Goal: Task Accomplishment & Management: Manage account settings

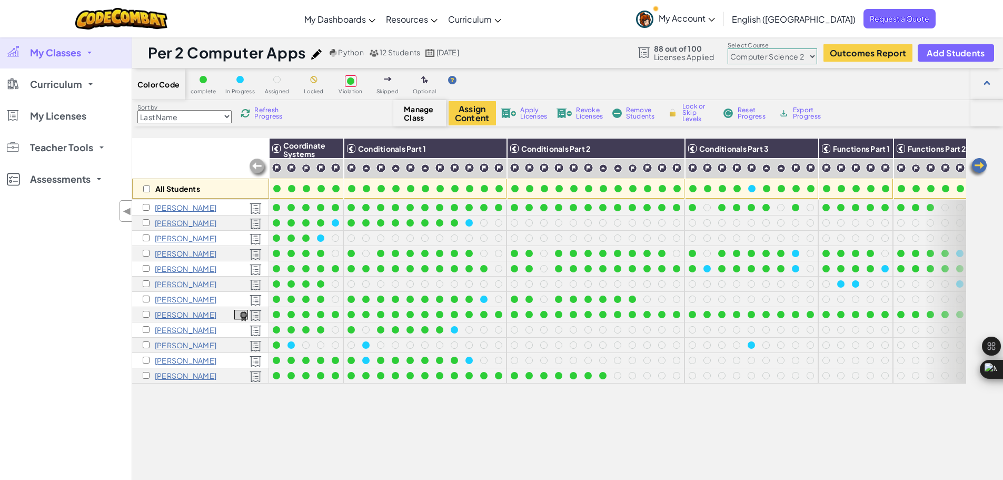
click at [41, 54] on span "My Classes" at bounding box center [55, 52] width 51 height 9
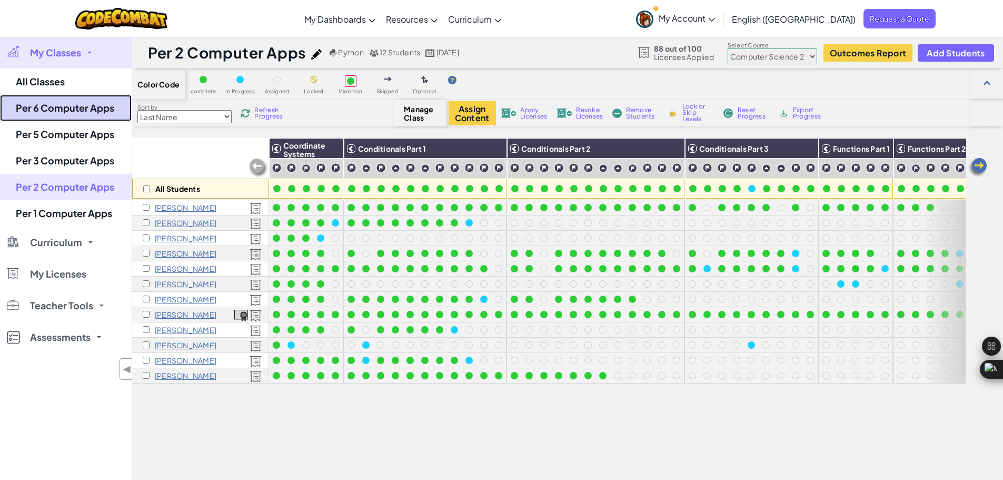
click at [70, 114] on link "Per 6 Computer Apps" at bounding box center [66, 108] width 132 height 26
select select "560f1a9f22961295f9427742"
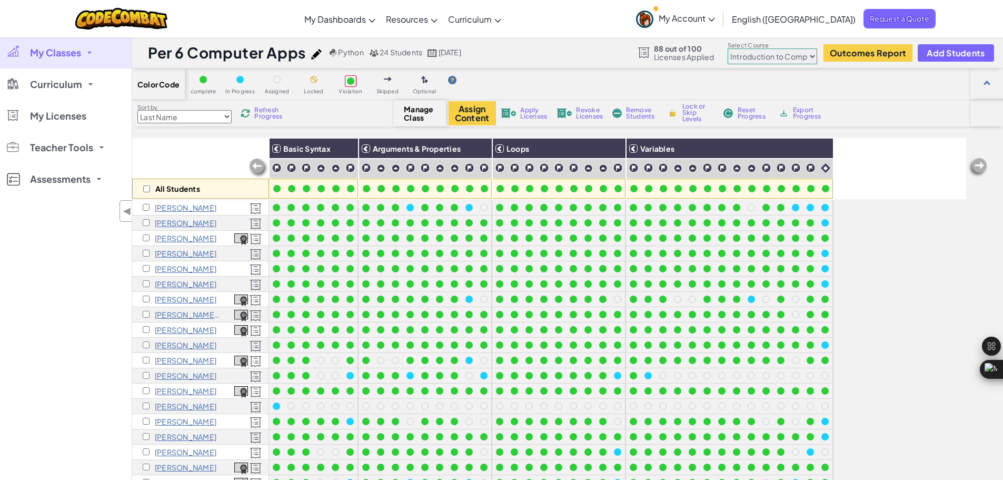
click at [785, 57] on select "Junior Introduction to Computer Science Game Development 1 Web Development 1 Co…" at bounding box center [773, 56] width 90 height 16
select select "5632661322961295f9428638"
click at [728, 48] on select "Junior Introduction to Computer Science Game Development 1 Web Development 1 Co…" at bounding box center [773, 56] width 90 height 16
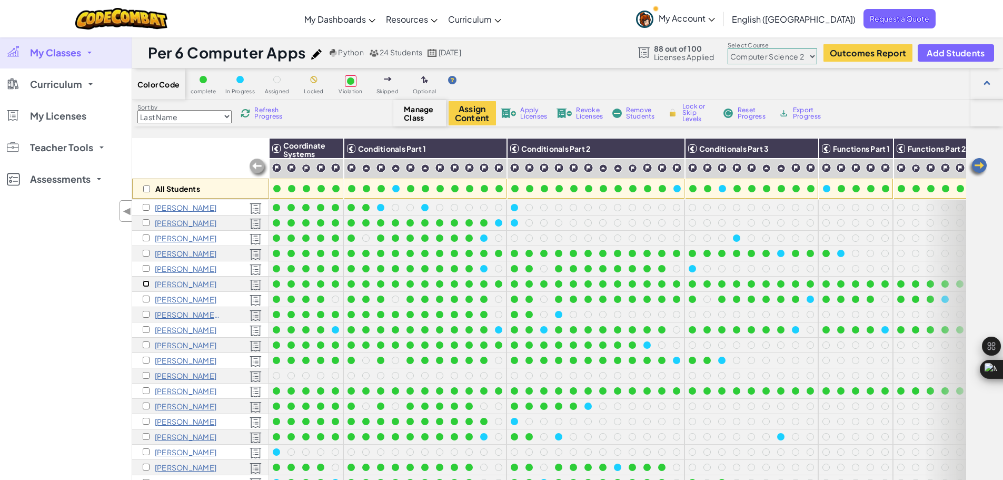
click at [144, 286] on input "checkbox" at bounding box center [146, 283] width 7 height 7
checkbox input "true"
click at [467, 115] on button "Assign Content" at bounding box center [472, 113] width 47 height 24
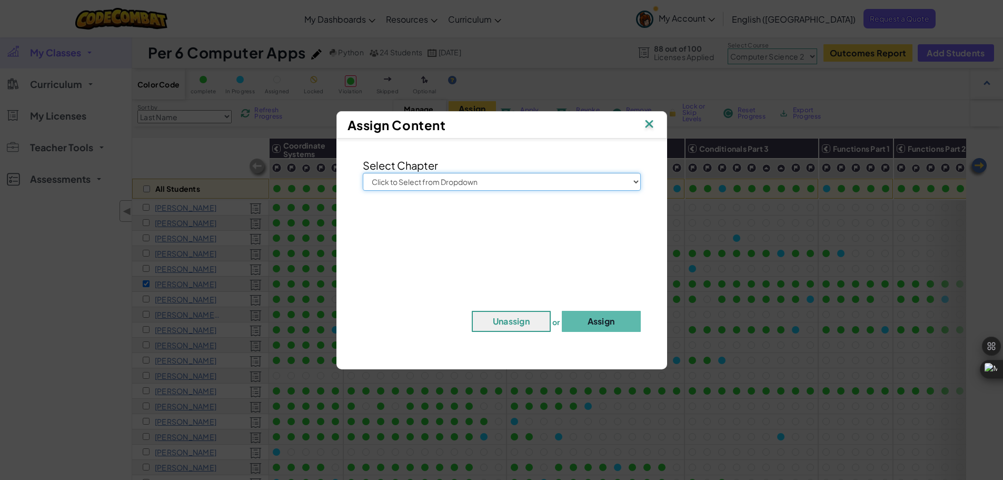
click at [451, 185] on select "Click to Select from Dropdown Junior Introduction to Computer Science Game Deve…" at bounding box center [502, 182] width 278 height 18
select select "Computer Science 3"
click at [363, 173] on select "Click to Select from Dropdown Junior Introduction to Computer Science Game Deve…" at bounding box center [502, 182] width 278 height 18
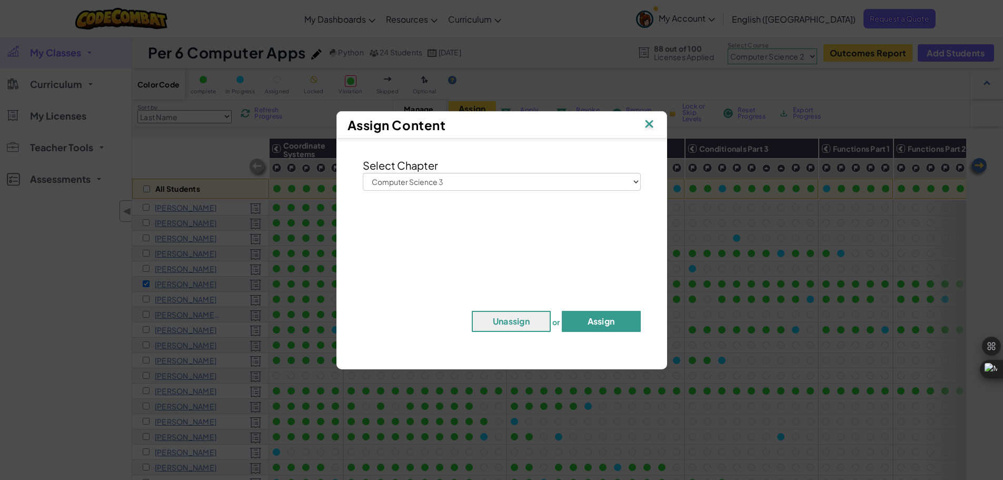
click at [584, 322] on button "Assign" at bounding box center [601, 321] width 79 height 21
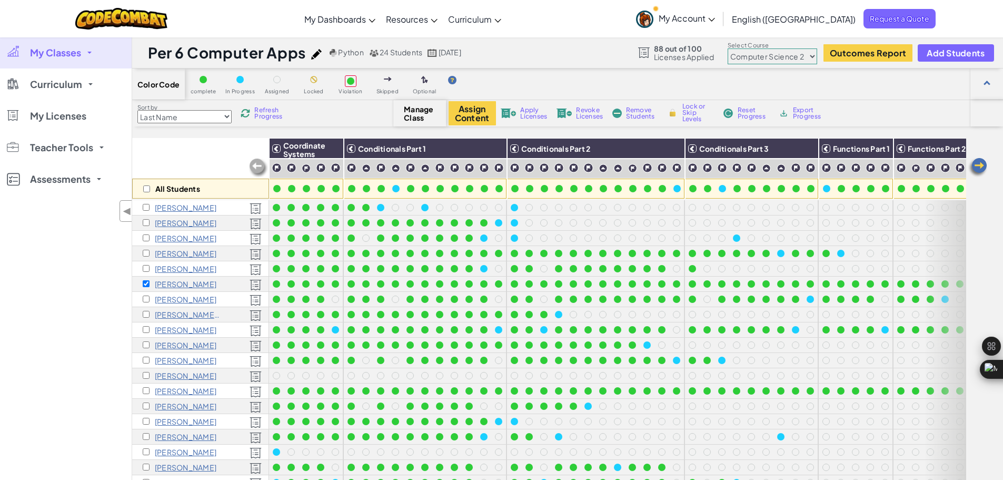
click at [76, 43] on link "My Classes" at bounding box center [66, 53] width 132 height 32
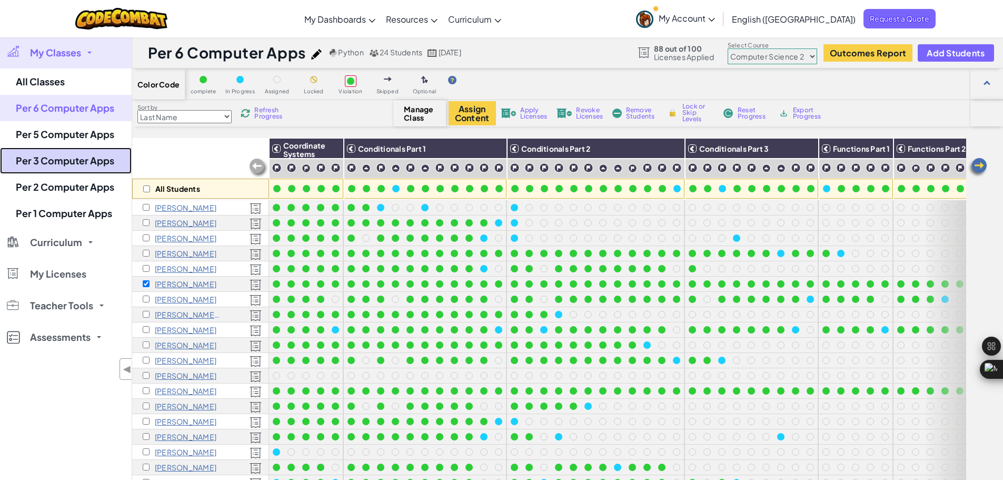
click at [74, 165] on link "Per 3 Computer Apps" at bounding box center [66, 160] width 132 height 26
select select "5789587aad86a6efb573701f"
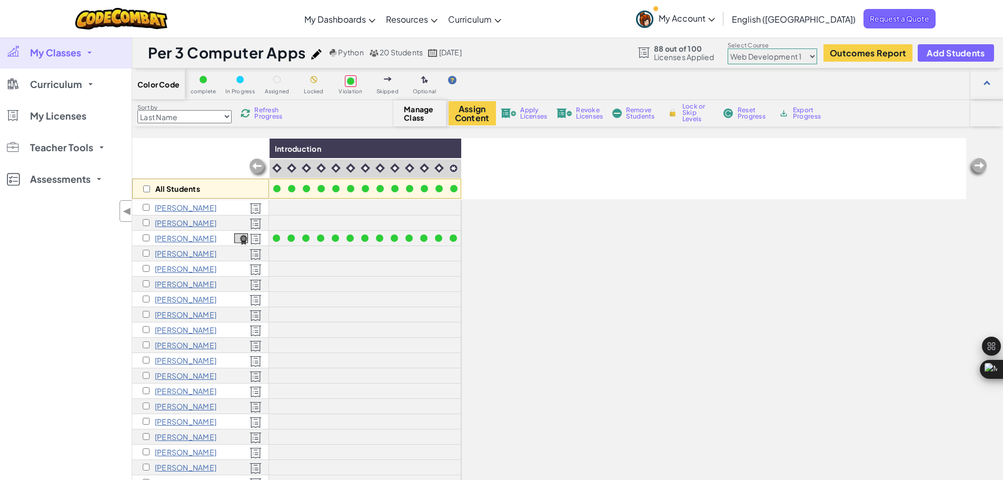
click at [796, 53] on select "Junior Introduction to Computer Science Game Development 1 Web Development 1 Co…" at bounding box center [773, 56] width 90 height 16
click at [728, 48] on select "Junior Introduction to Computer Science Game Development 1 Web Development 1 Co…" at bounding box center [773, 56] width 90 height 16
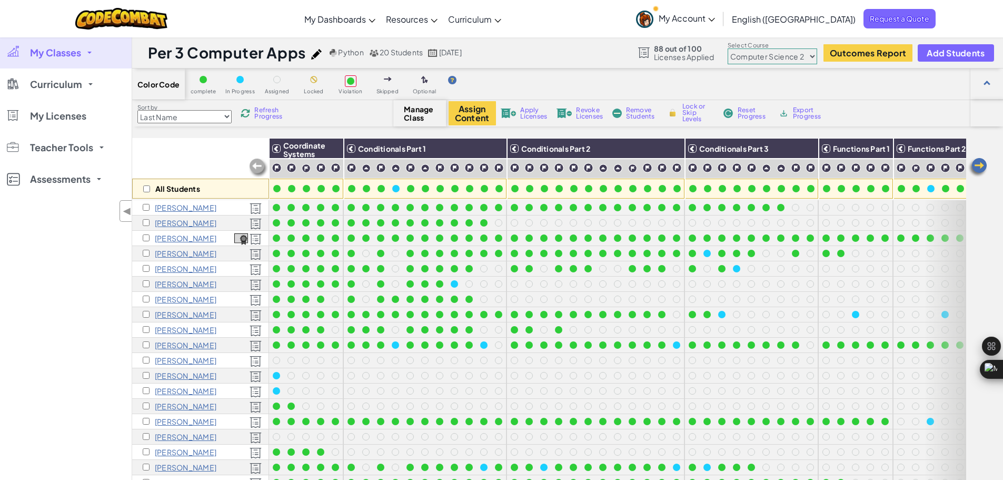
click at [737, 56] on select "Junior Introduction to Computer Science Game Development 1 Web Development 1 Co…" at bounding box center [773, 56] width 90 height 16
click at [728, 48] on select "Junior Introduction to Computer Science Game Development 1 Web Development 1 Co…" at bounding box center [773, 56] width 90 height 16
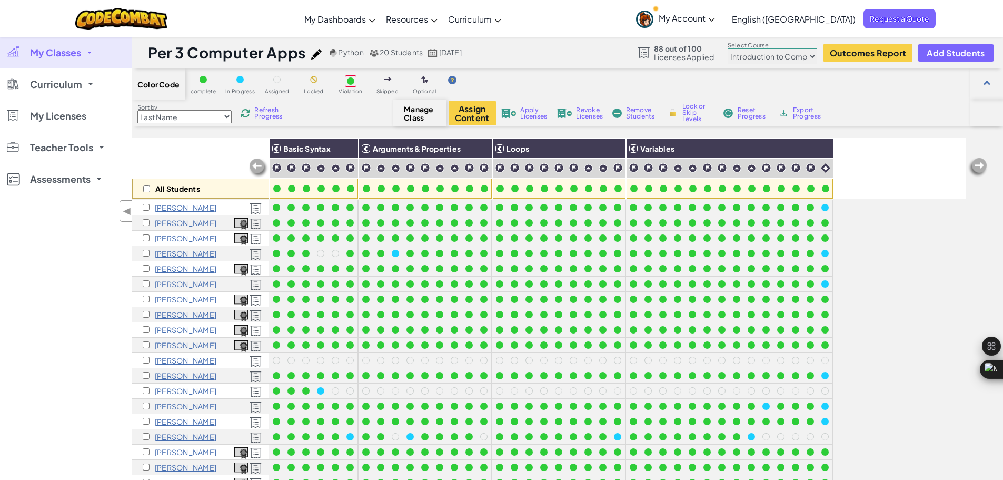
click at [765, 58] on select "Junior Introduction to Computer Science Game Development 1 Web Development 1 Co…" at bounding box center [773, 56] width 90 height 16
select select "5632661322961295f9428638"
click at [728, 48] on select "Junior Introduction to Computer Science Game Development 1 Web Development 1 Co…" at bounding box center [773, 56] width 90 height 16
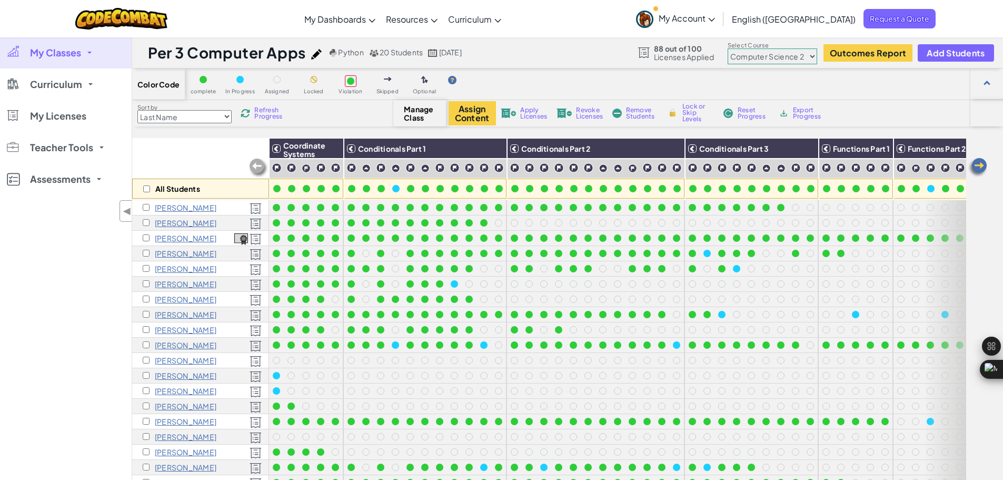
click at [61, 52] on span "My Classes" at bounding box center [55, 52] width 51 height 9
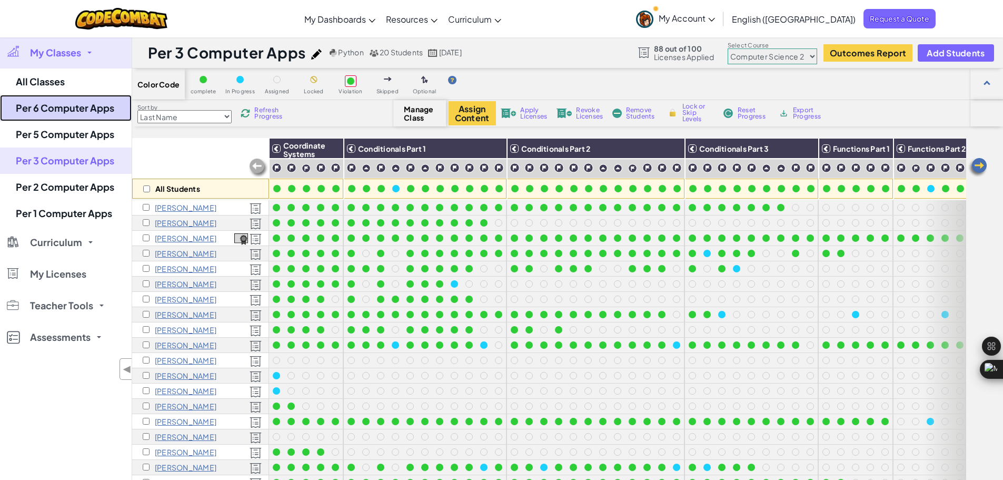
click at [61, 115] on link "Per 6 Computer Apps" at bounding box center [66, 108] width 132 height 26
select select "5632661322961295f9428638"
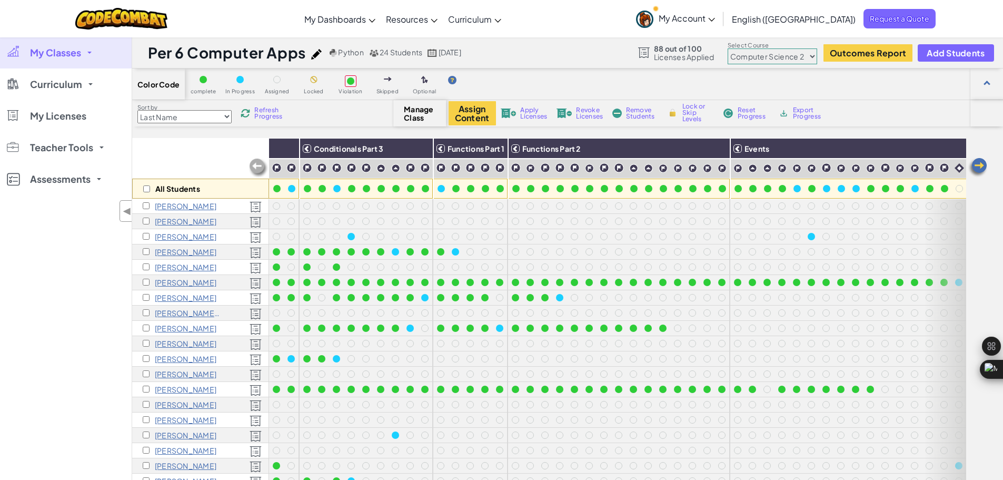
scroll to position [9, 394]
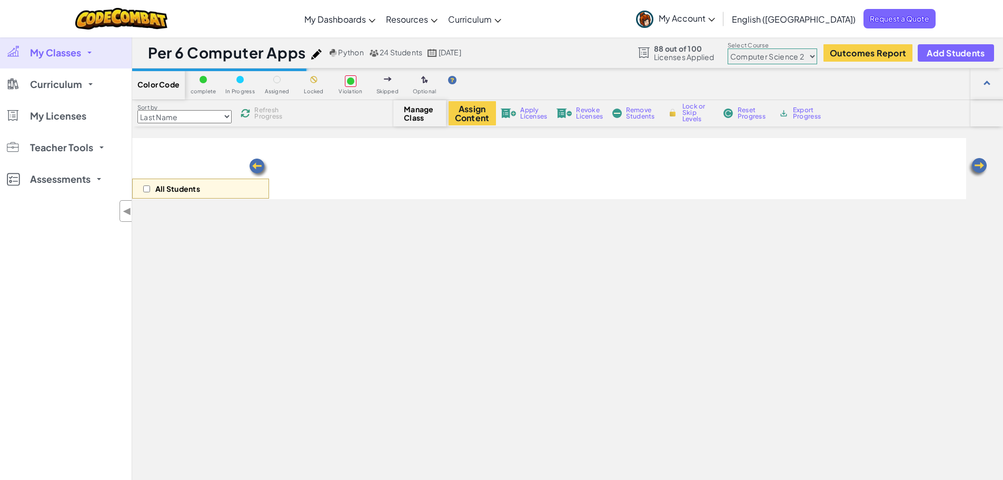
select select "5632661322961295f9428638"
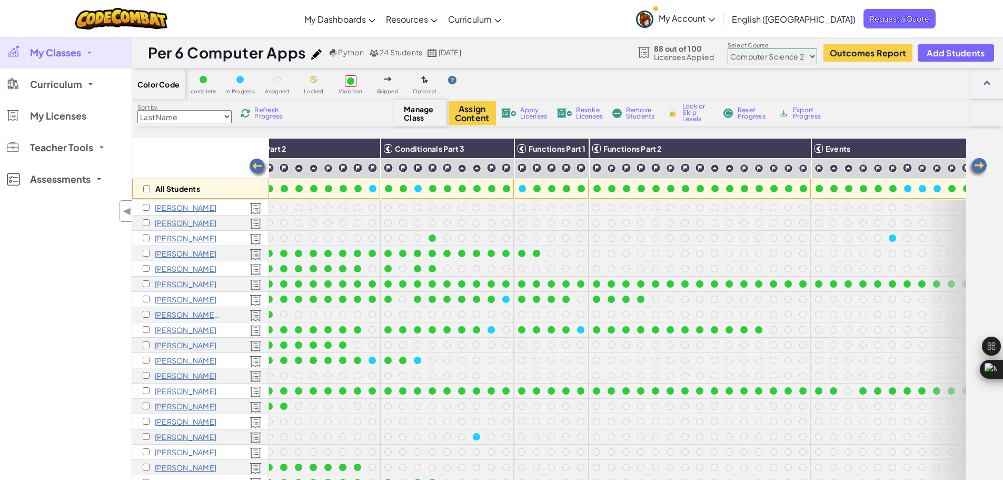
scroll to position [0, 394]
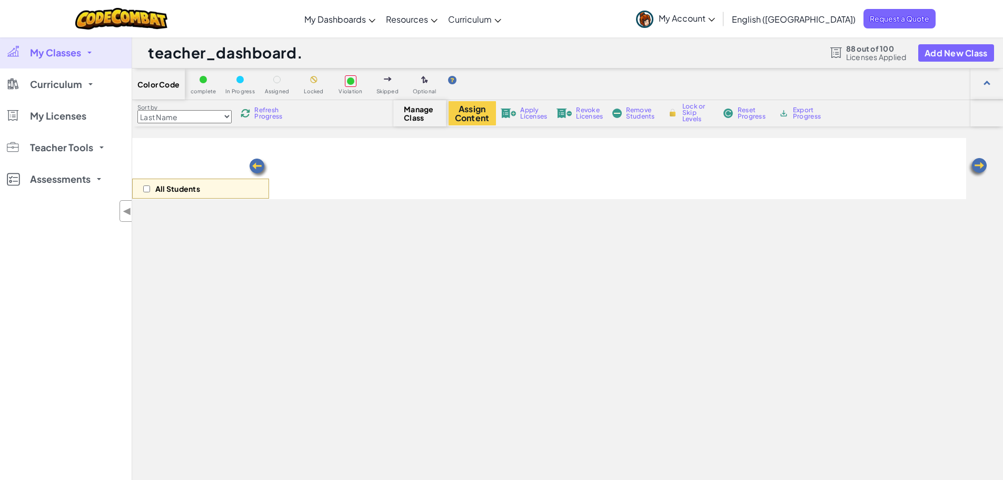
select select "5632661322961295f9428638"
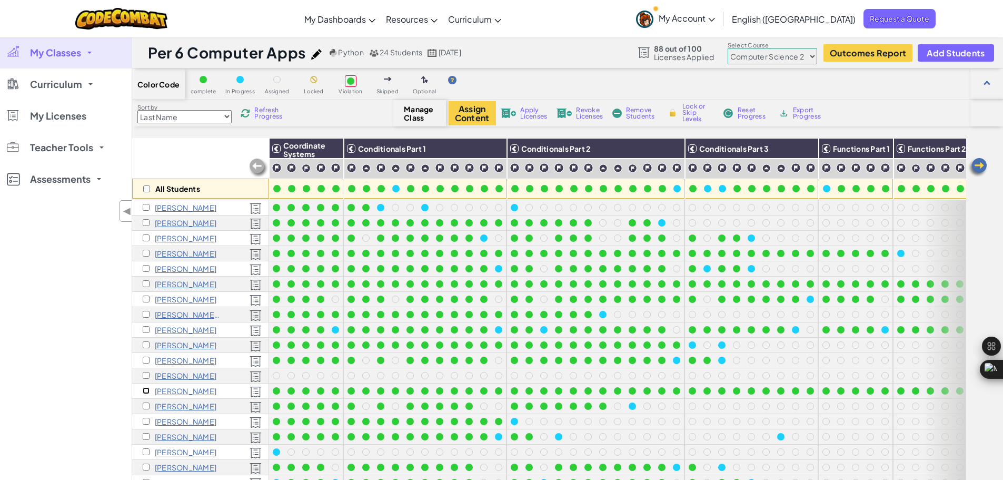
click at [146, 391] on input "checkbox" at bounding box center [146, 390] width 7 height 7
checkbox input "true"
click at [480, 115] on button "Assign Content" at bounding box center [472, 113] width 47 height 24
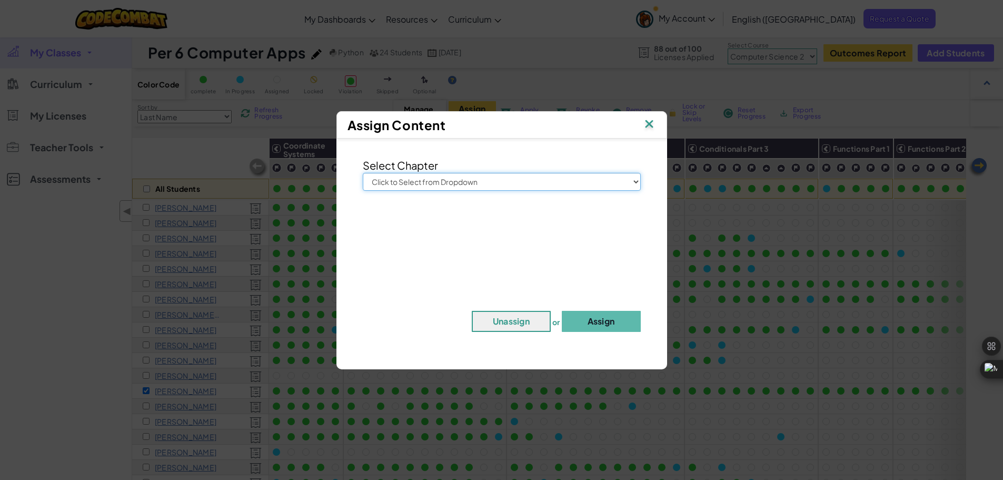
click at [511, 182] on select "Click to Select from Dropdown Junior Introduction to Computer Science Game Deve…" at bounding box center [502, 182] width 278 height 18
select select "Computer Science 3"
click at [363, 173] on select "Click to Select from Dropdown Junior Introduction to Computer Science Game Deve…" at bounding box center [502, 182] width 278 height 18
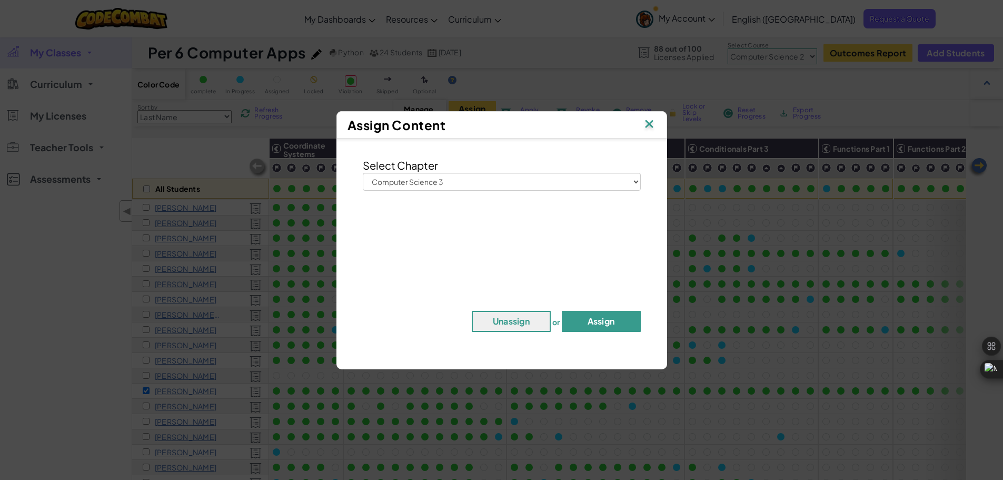
click at [585, 318] on button "Assign" at bounding box center [601, 321] width 79 height 21
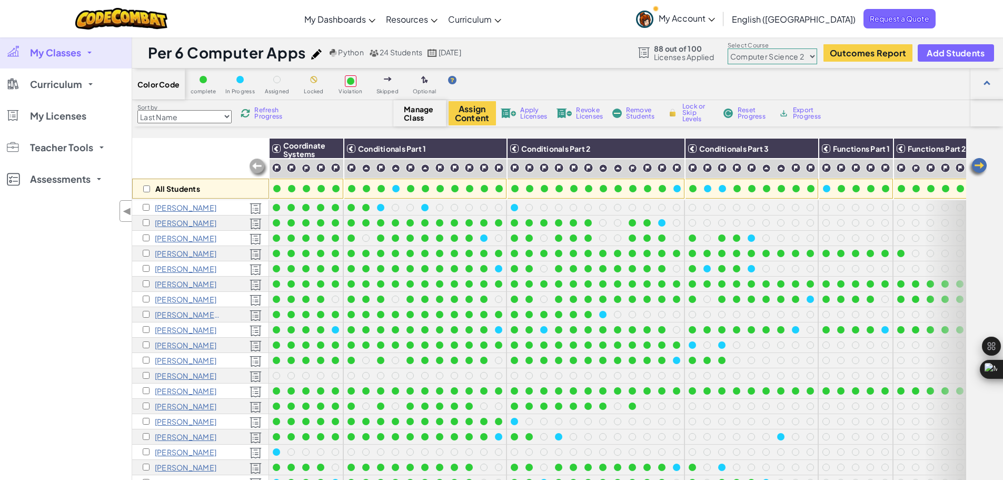
click at [748, 57] on select "Junior Introduction to Computer Science Game Development 1 Web Development 1 Co…" at bounding box center [773, 56] width 90 height 16
click at [728, 48] on select "Junior Introduction to Computer Science Game Development 1 Web Development 1 Co…" at bounding box center [773, 56] width 90 height 16
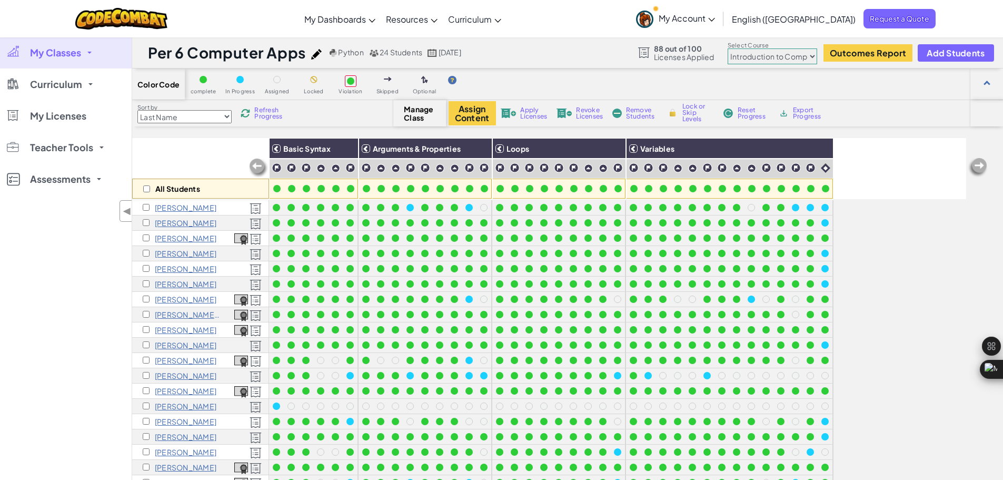
drag, startPoint x: 767, startPoint y: 56, endPoint x: 778, endPoint y: 125, distance: 70.0
click at [778, 125] on div "Per 6 Computer Apps Python 24 Students Aug 11, 2025 88 out of 100 Licenses Appl…" at bounding box center [568, 307] width 872 height 540
select select "5632661322961295f9428638"
click at [728, 48] on select "Junior Introduction to Computer Science Game Development 1 Web Development 1 Co…" at bounding box center [773, 56] width 90 height 16
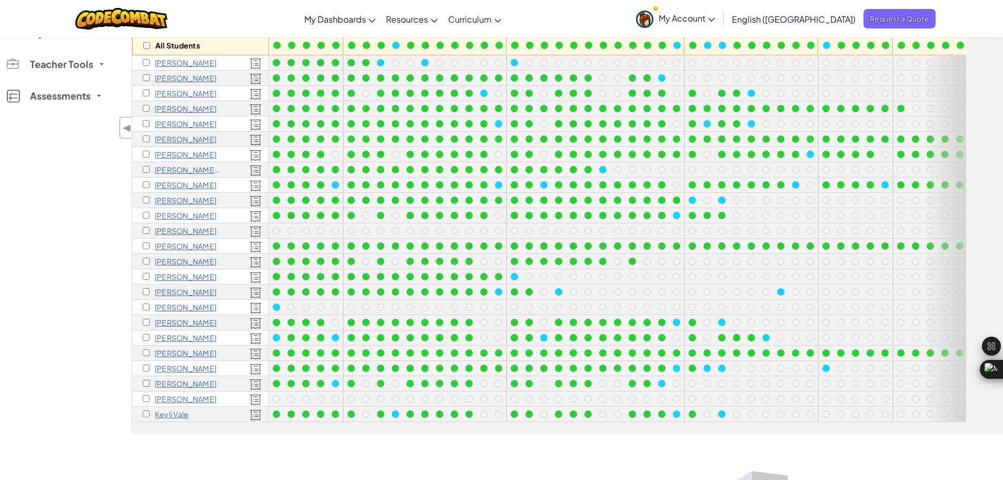
scroll to position [142, 0]
